Goal: Task Accomplishment & Management: Use online tool/utility

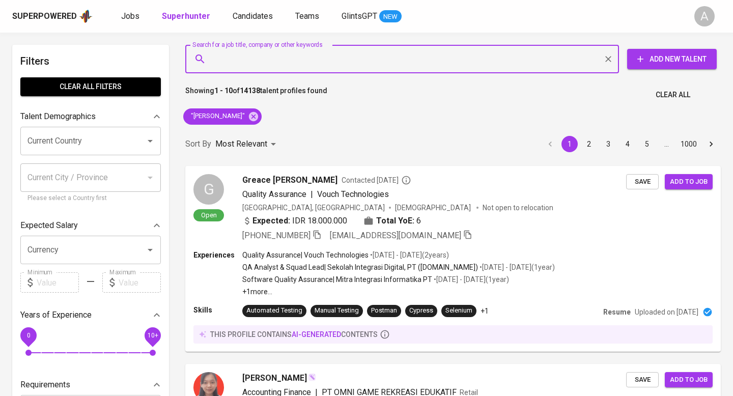
click at [664, 99] on span "Clear All" at bounding box center [672, 95] width 35 height 13
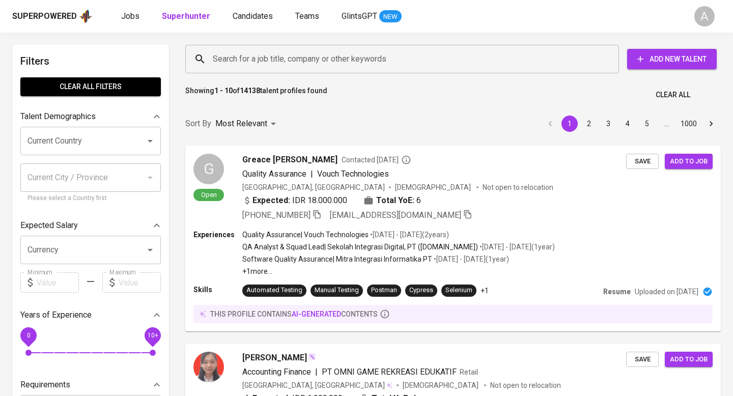
click at [352, 64] on input "Search for a job title, company or other keywords" at bounding box center [404, 58] width 389 height 19
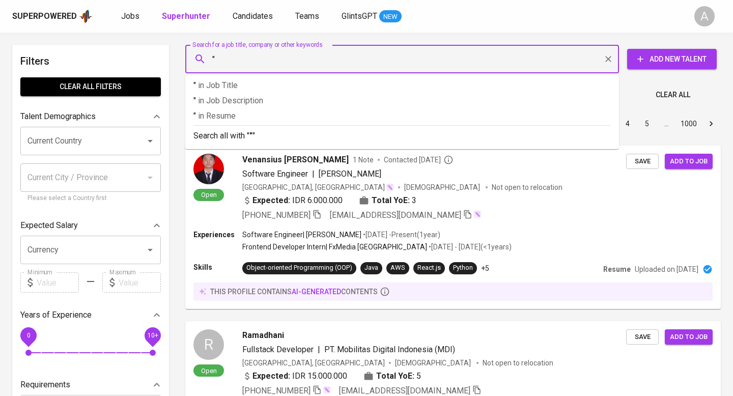
paste input "[PERSON_NAME]"
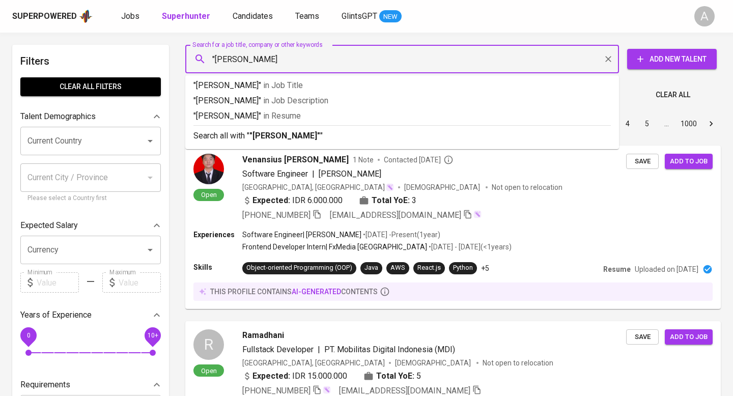
type input ""[PERSON_NAME]""
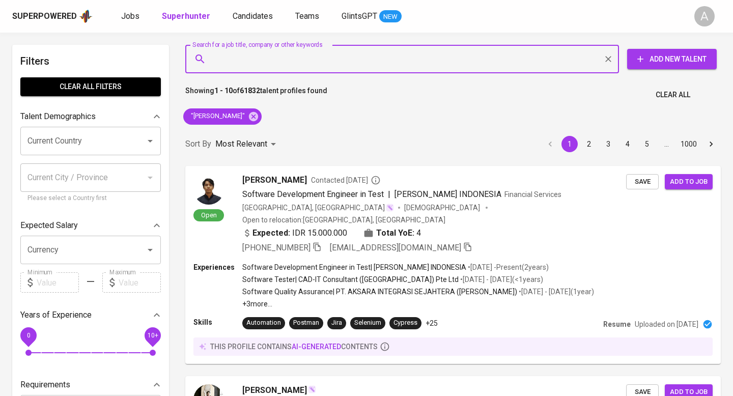
click at [670, 94] on span "Clear All" at bounding box center [672, 95] width 35 height 13
click at [302, 57] on input "Search for a job title, company or other keywords" at bounding box center [404, 58] width 389 height 19
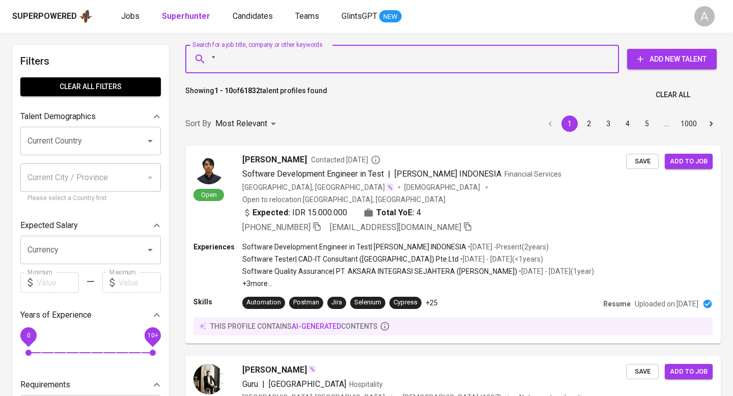
paste input "[EMAIL_ADDRESS][DOMAIN_NAME]"
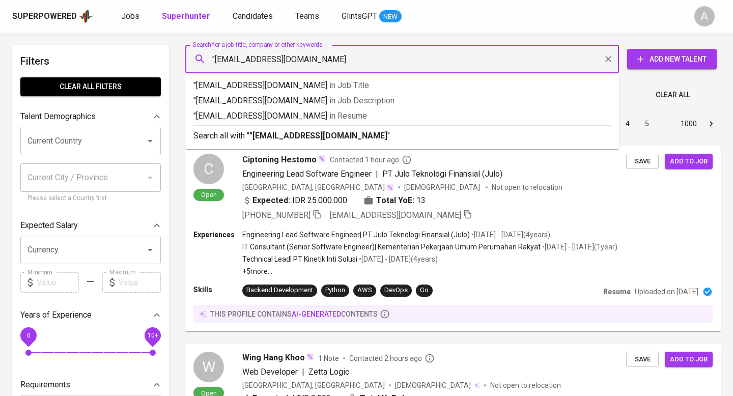
type input ""[EMAIL_ADDRESS][DOMAIN_NAME]""
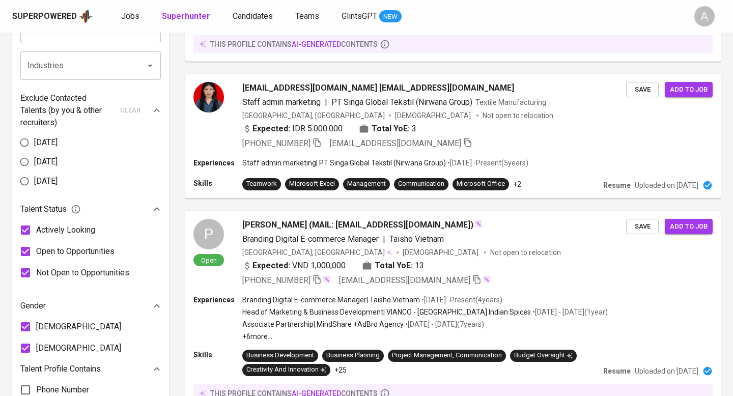
scroll to position [452, 0]
